Goal: Information Seeking & Learning: Learn about a topic

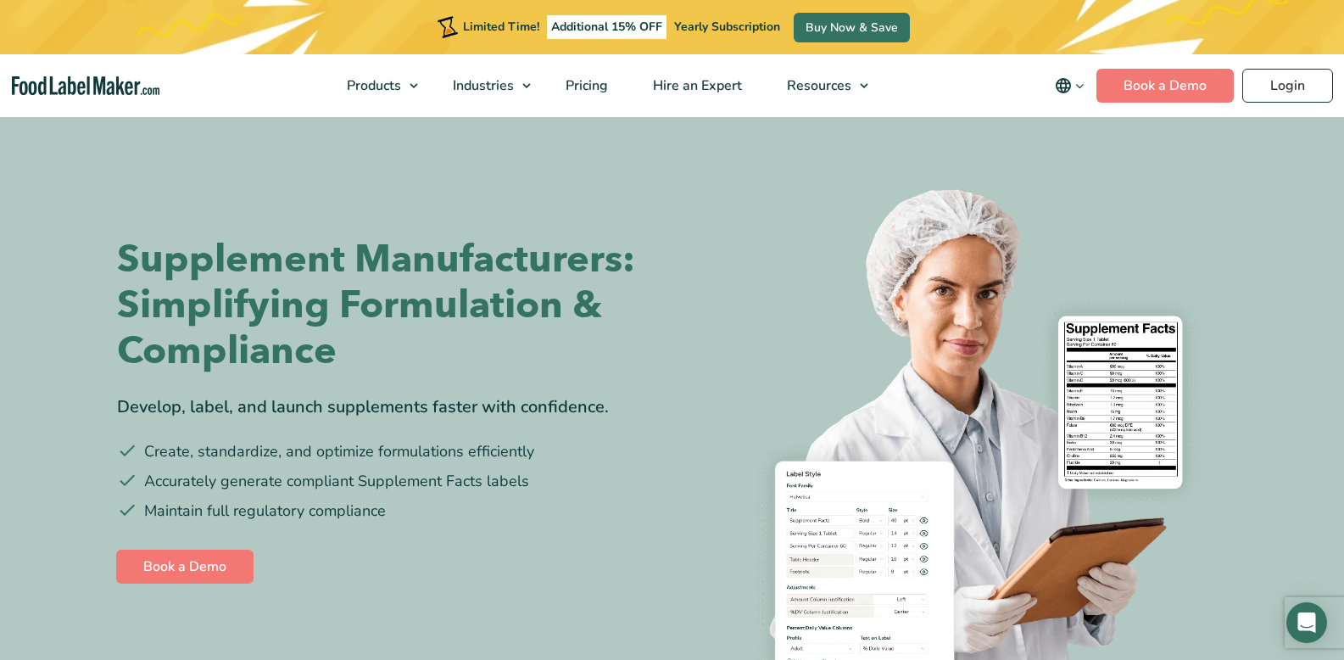
click at [1046, 546] on img at bounding box center [956, 436] width 543 height 543
click at [804, 491] on img at bounding box center [956, 436] width 543 height 543
click at [334, 213] on div "Supplement Manufacturers: Simplifying Formulation & Compliance Develop, label, …" at bounding box center [388, 412] width 543 height 452
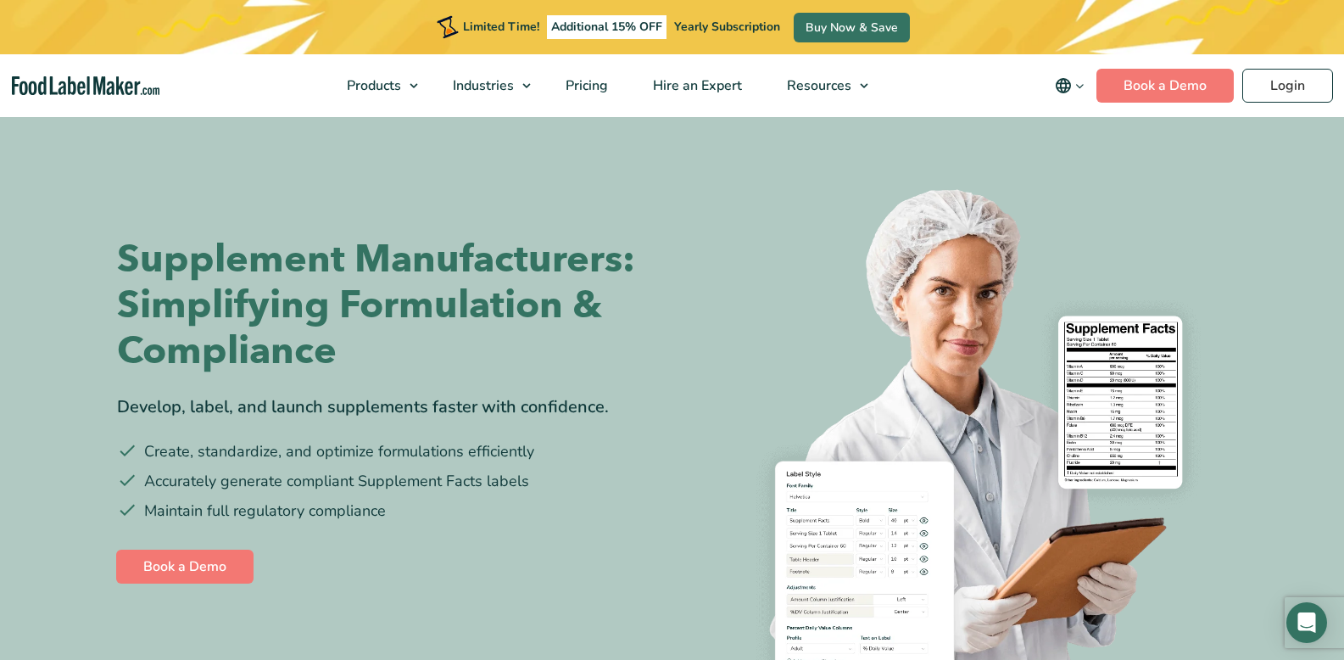
click at [314, 237] on h1 "Supplement Manufacturers: Simplifying Formulation & Compliance" at bounding box center [388, 305] width 543 height 137
click at [1029, 656] on img at bounding box center [956, 436] width 543 height 543
drag, startPoint x: 1345, startPoint y: 315, endPoint x: 1306, endPoint y: 343, distance: 48.5
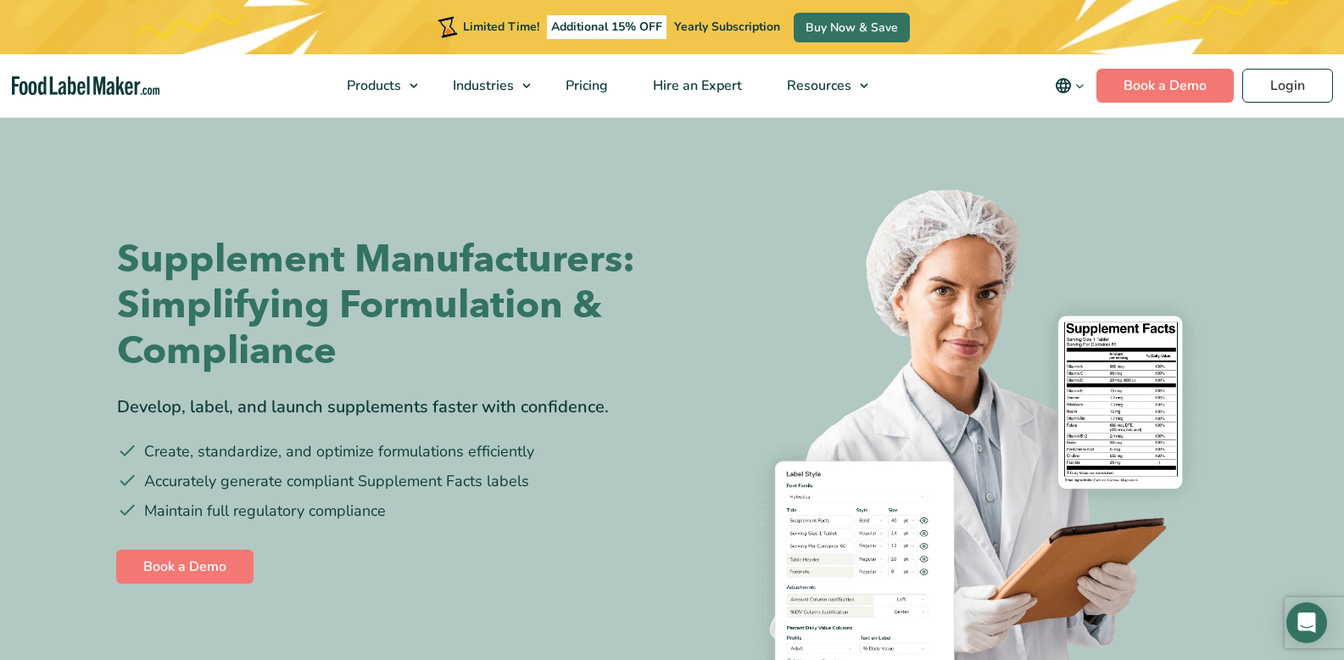
click at [1002, 90] on nav "Products Food Nutrition Labelling Supplements Formulation & Labelling Industrie…" at bounding box center [672, 85] width 1344 height 63
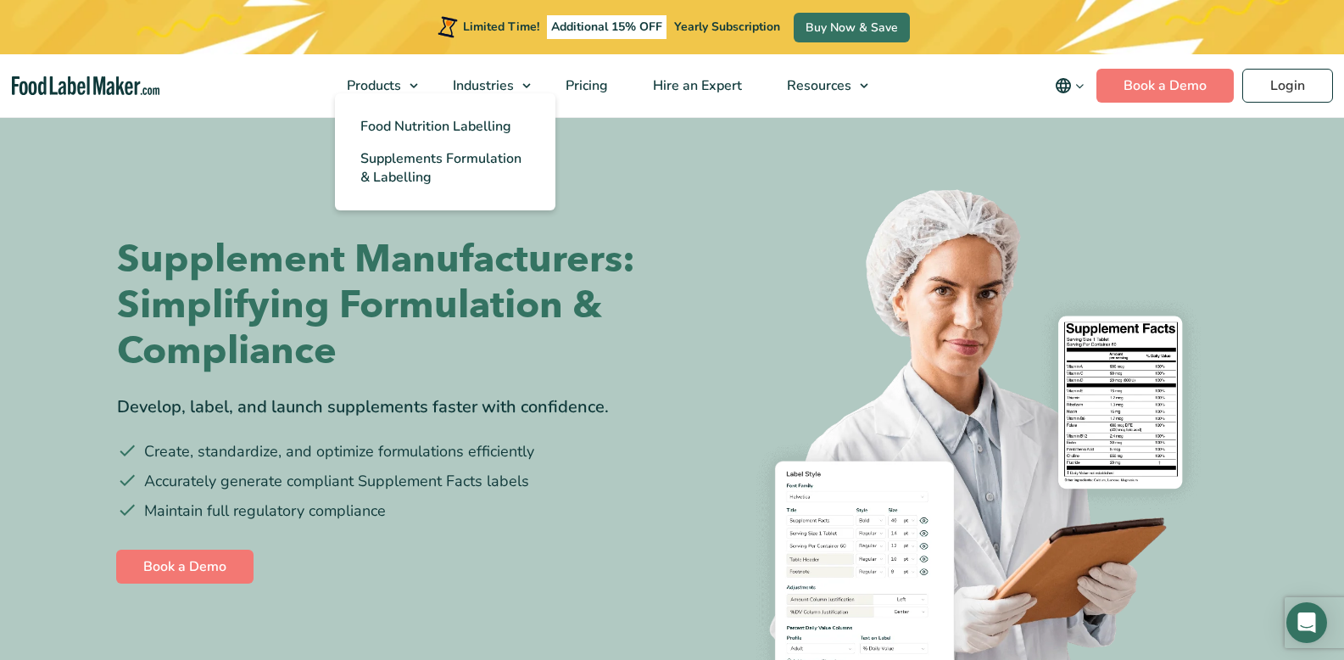
click at [445, 116] on link "Food Manufacturers" at bounding box center [568, 126] width 246 height 32
